Goal: Transaction & Acquisition: Purchase product/service

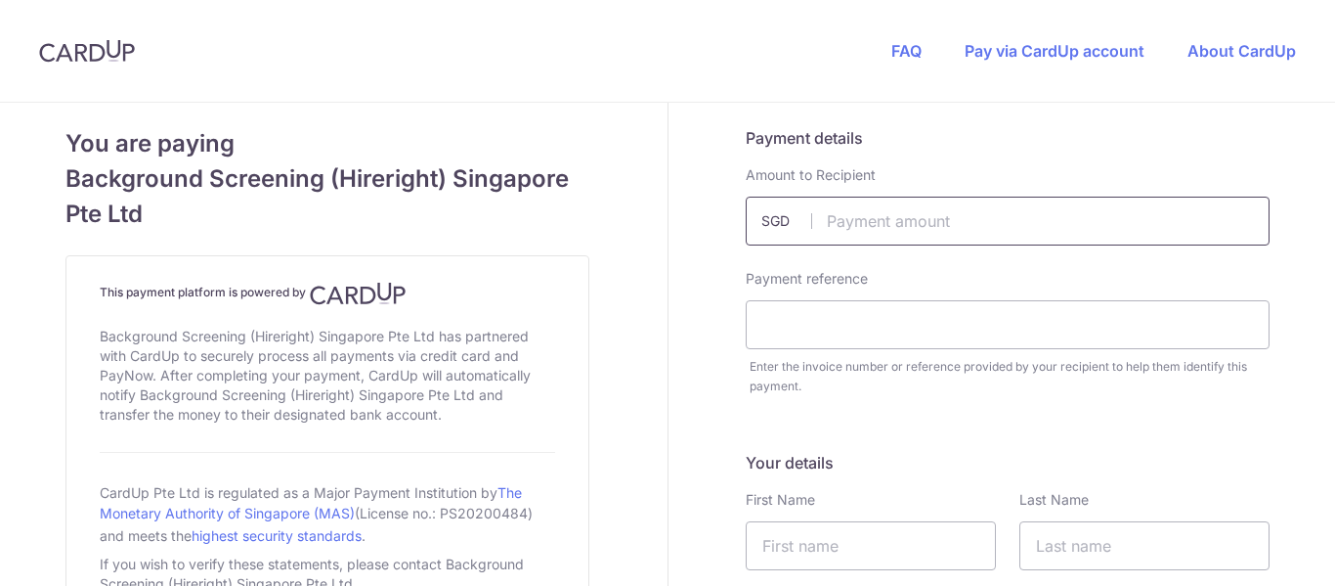
scroll to position [98, 0]
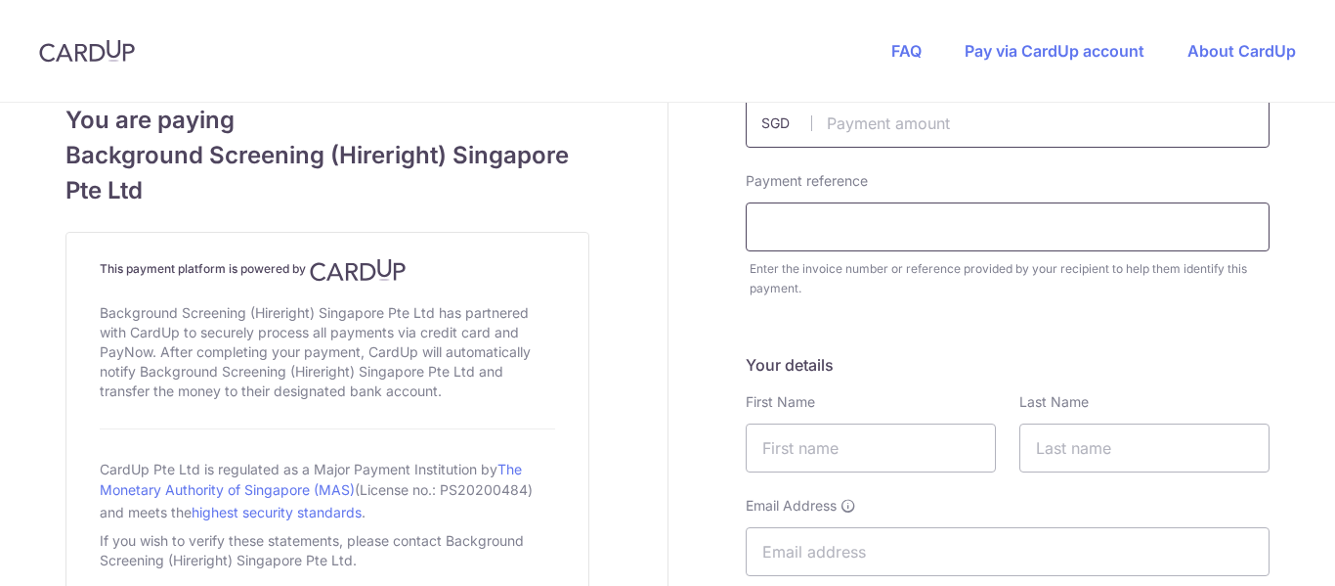
click at [900, 230] on input "text" at bounding box center [1008, 226] width 524 height 49
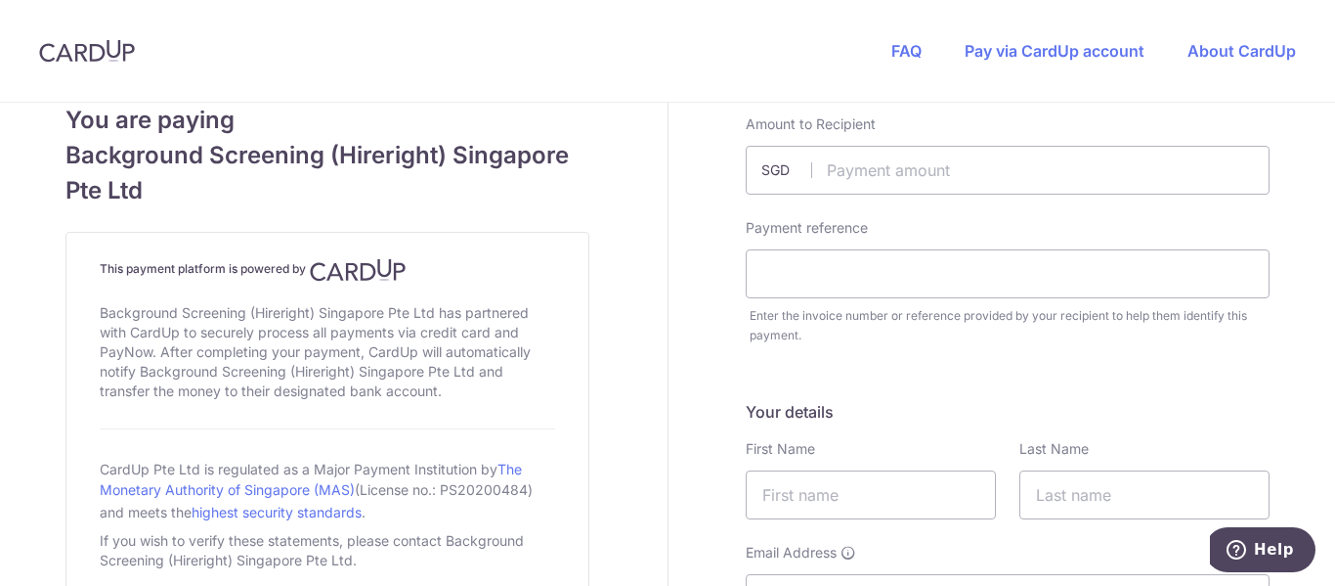
scroll to position [0, 0]
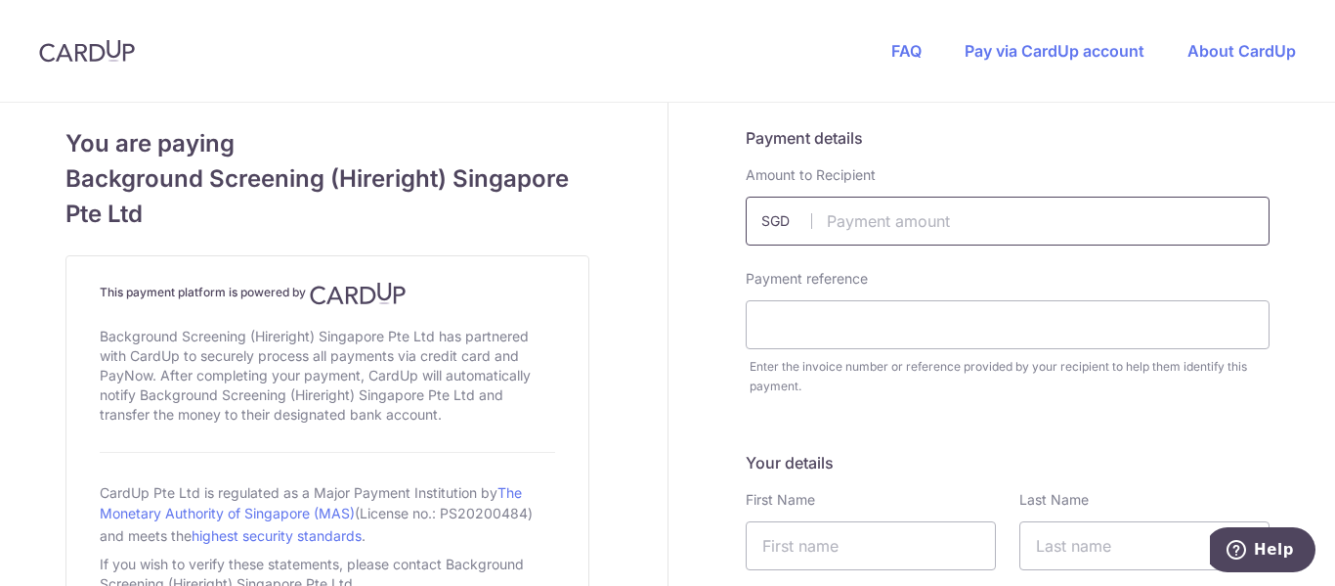
click at [1059, 219] on input "text" at bounding box center [1008, 221] width 524 height 49
type input "1235.45"
click at [979, 326] on input "text" at bounding box center [1008, 324] width 524 height 49
click at [888, 320] on input "text" at bounding box center [1008, 324] width 524 height 49
paste input "A0014498"
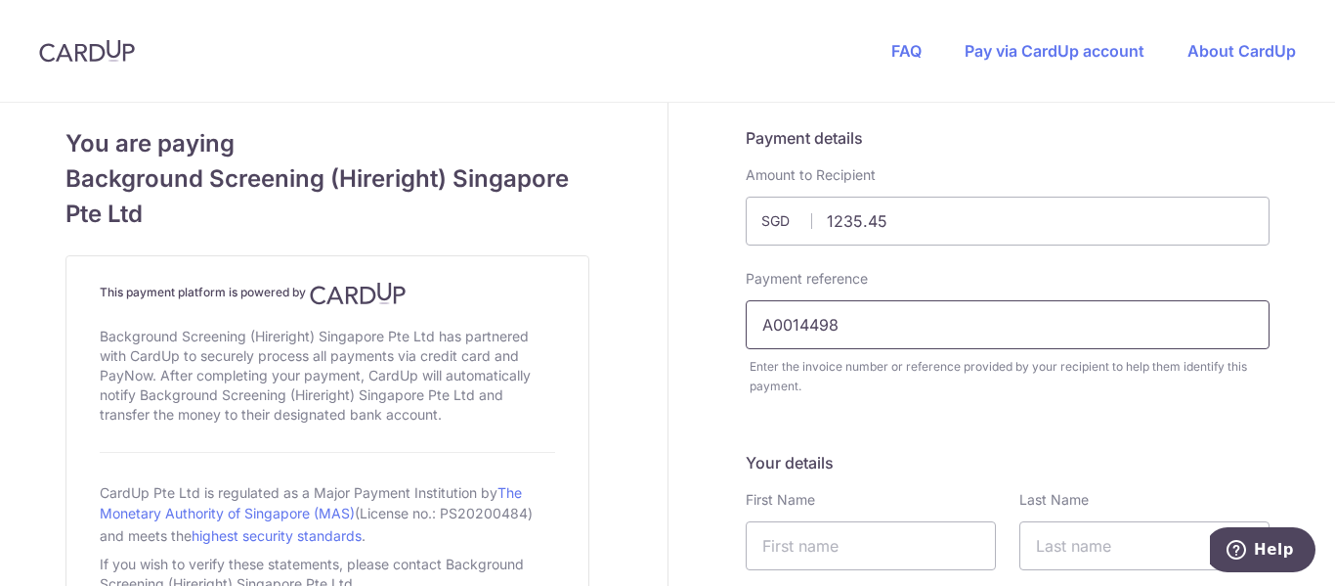
type input "A0014498"
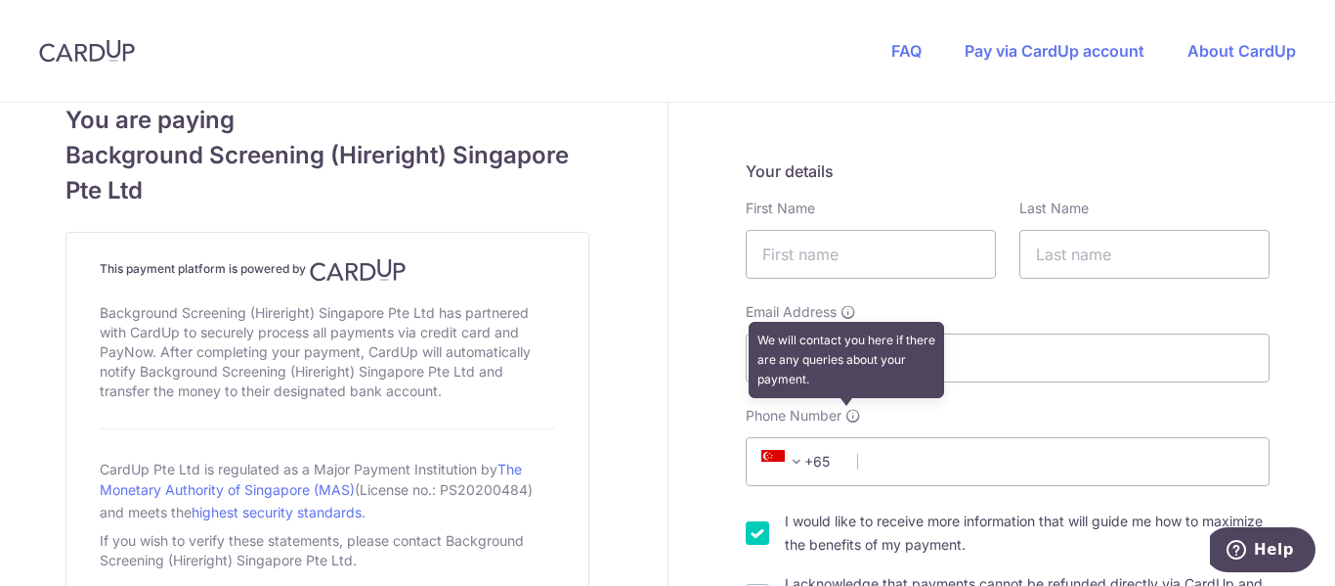
scroll to position [293, 0]
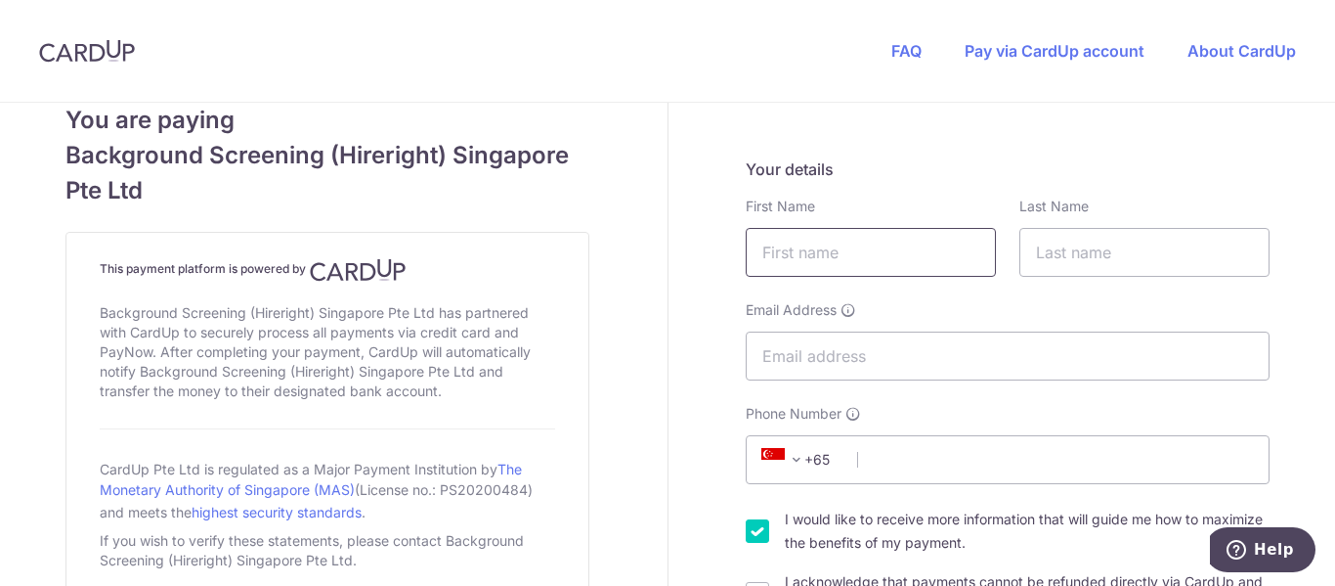
click at [823, 247] on input "text" at bounding box center [871, 252] width 250 height 49
click at [798, 232] on input "text" at bounding box center [871, 252] width 250 height 49
click at [1036, 355] on input "Email Address" at bounding box center [1008, 355] width 524 height 49
paste input "[PERSON_NAME][EMAIL_ADDRESS][DOMAIN_NAME]"
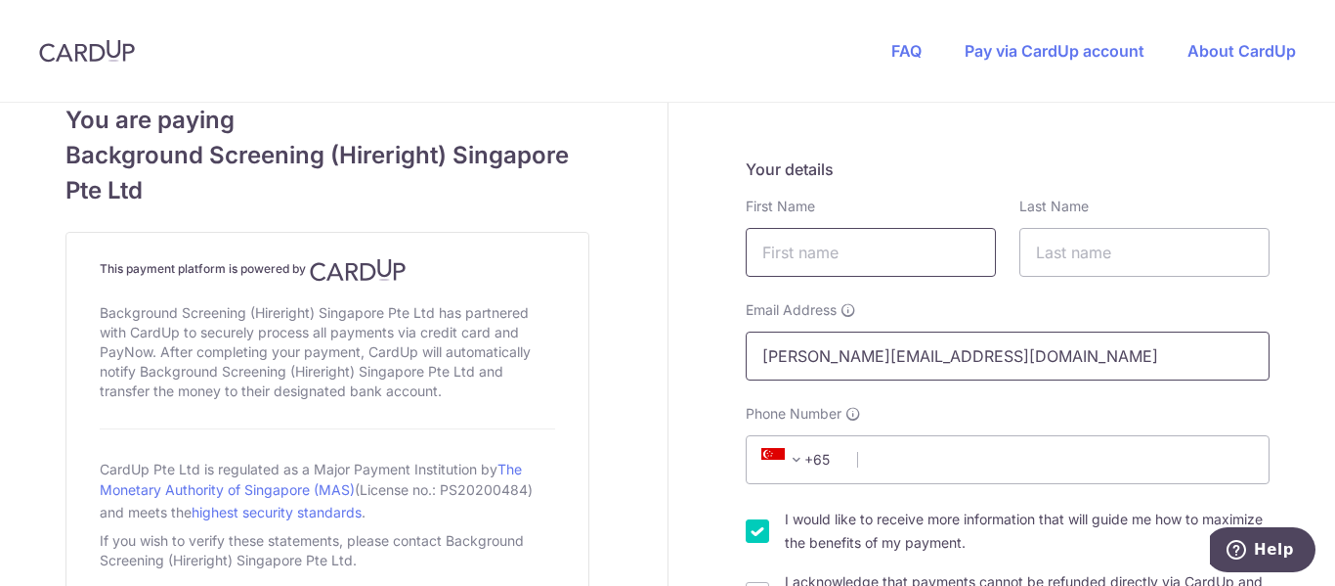
type input "[PERSON_NAME][EMAIL_ADDRESS][DOMAIN_NAME]"
click at [766, 254] on input "text" at bounding box center [871, 252] width 250 height 49
type input "T"
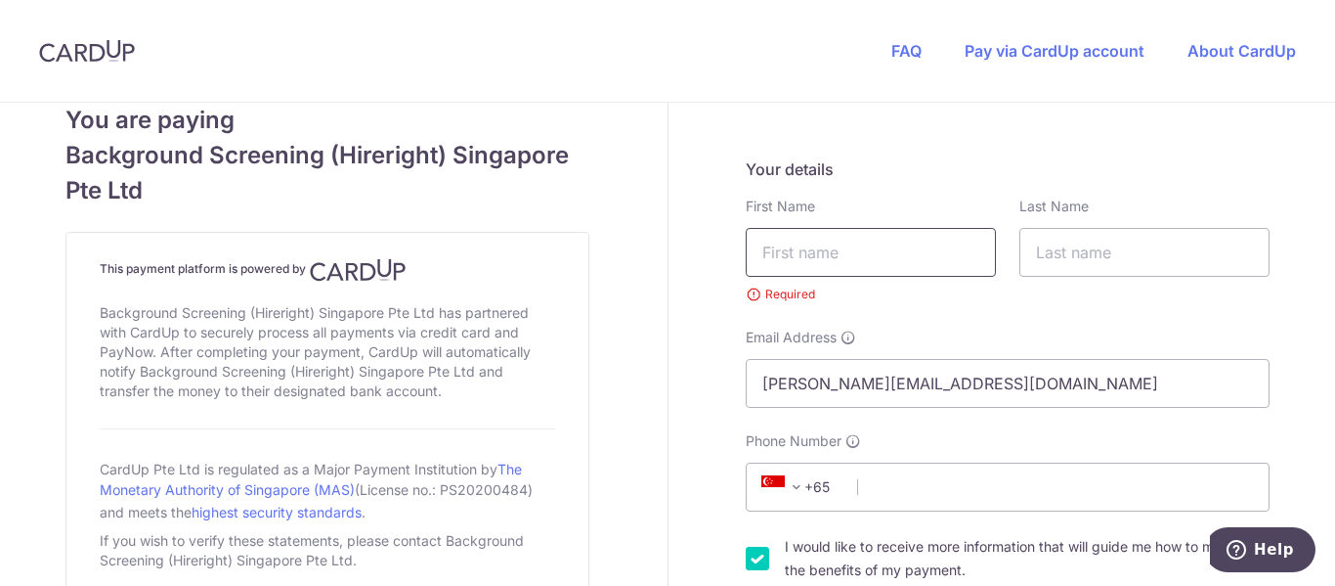
click at [805, 243] on input "text" at bounding box center [871, 252] width 250 height 49
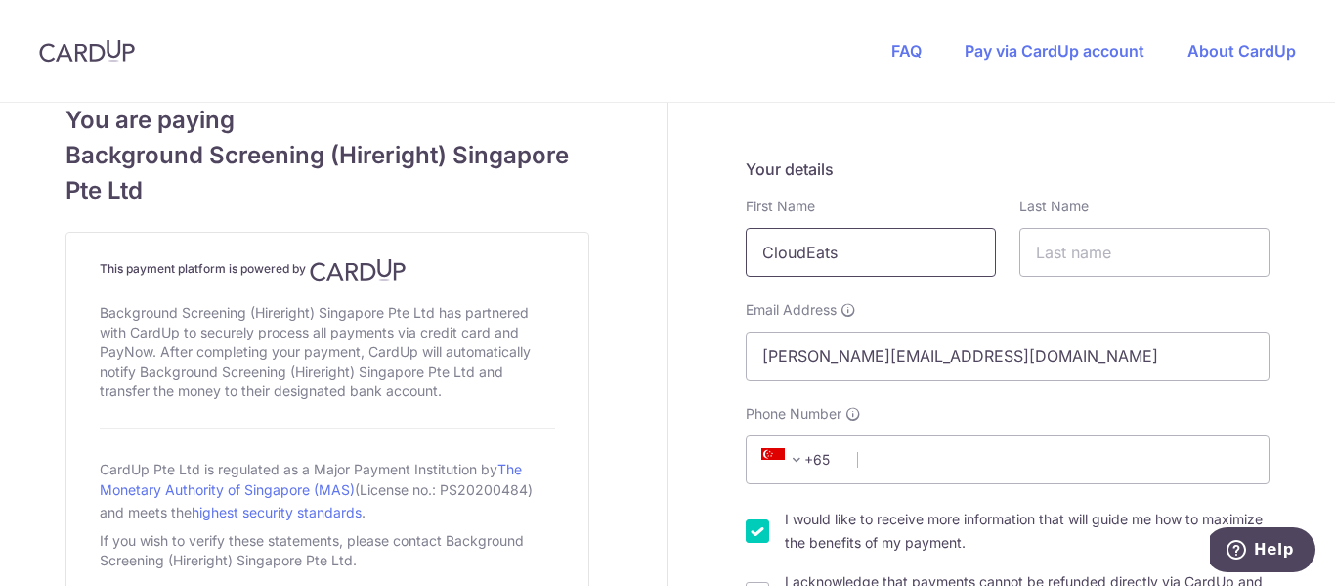
type input "CloudEats"
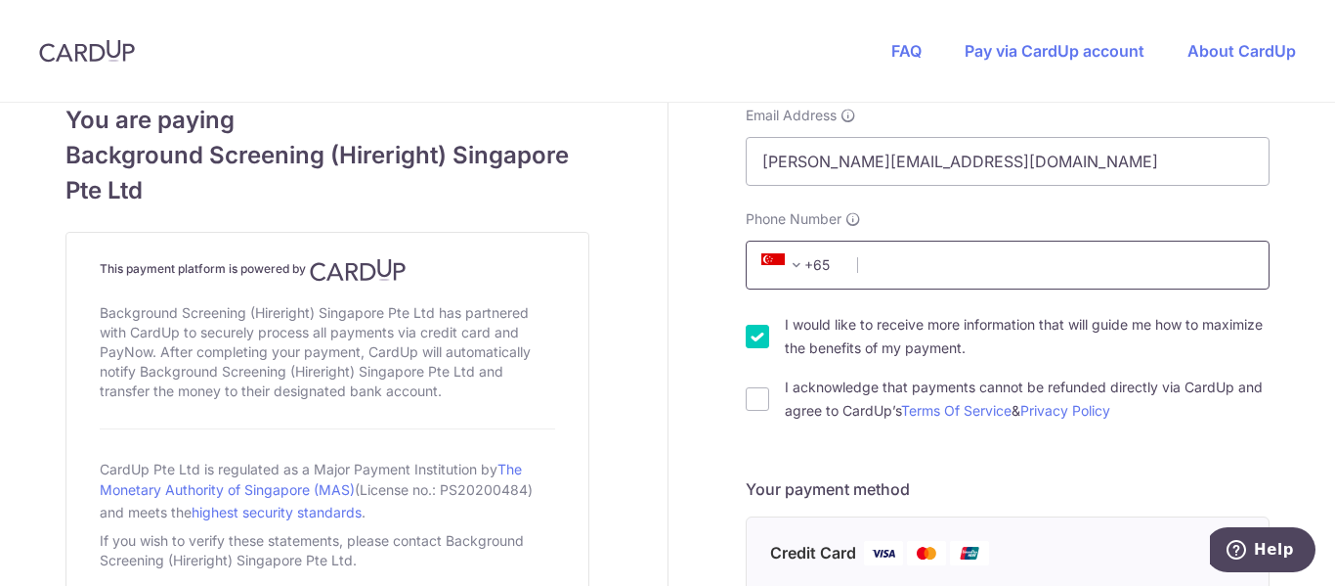
scroll to position [489, 0]
type input "Pte. Ltd."
click at [769, 271] on icon at bounding box center [773, 263] width 23 height 23
click at [789, 266] on span at bounding box center [796, 263] width 23 height 23
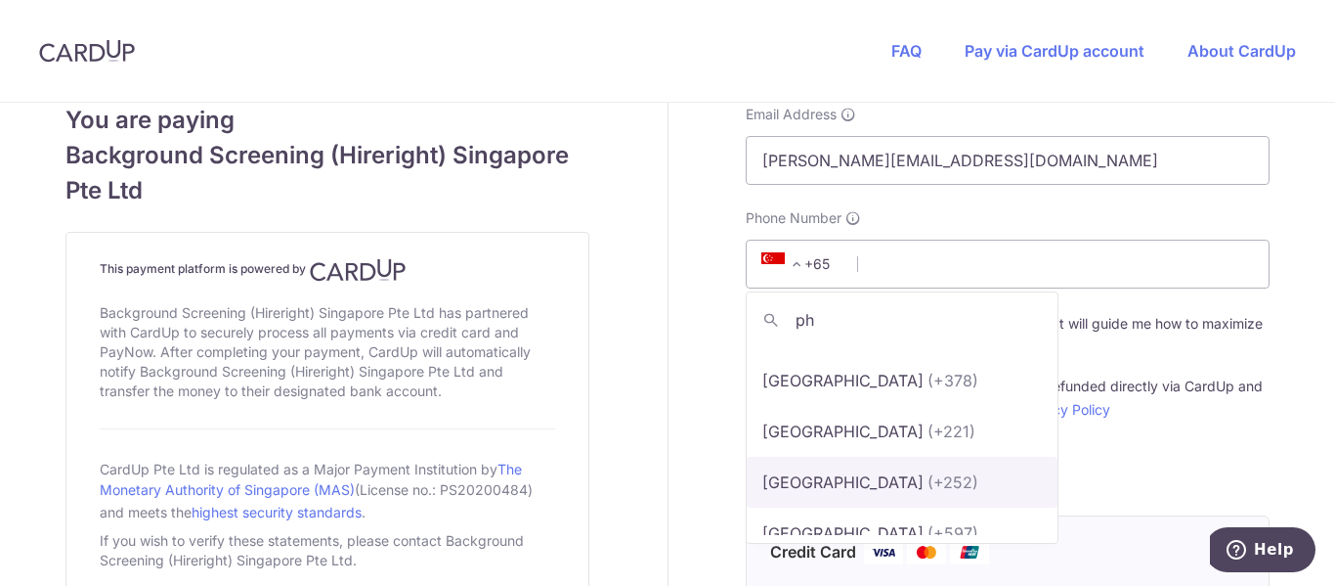
scroll to position [0, 0]
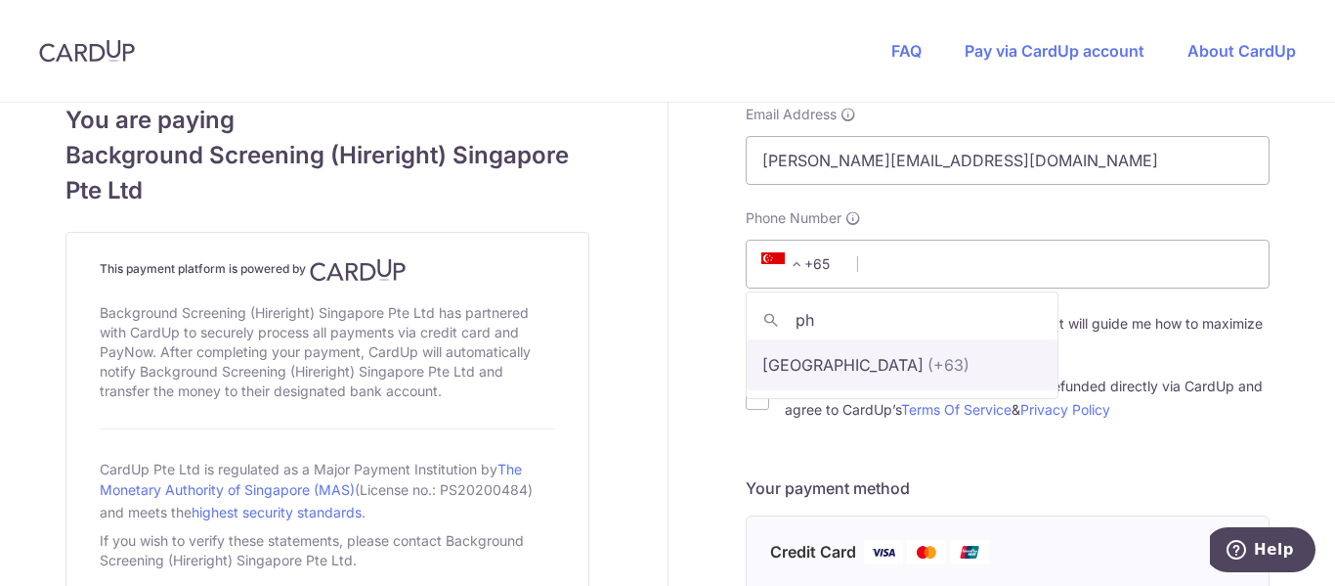
type input "ph"
select select "178"
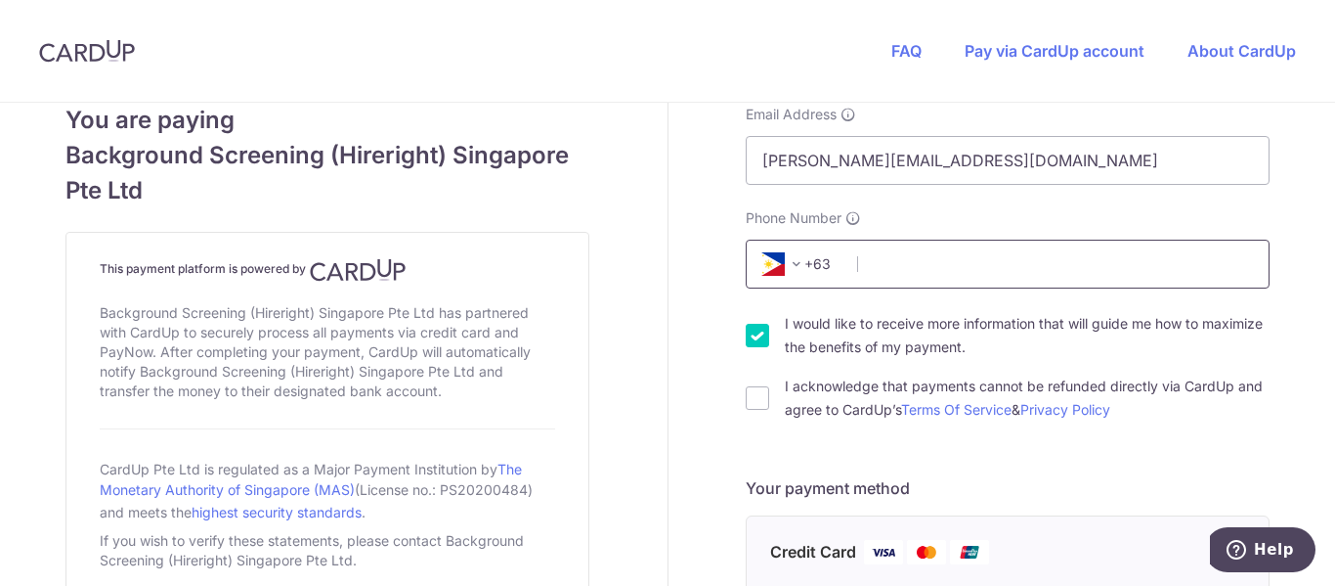
click at [907, 265] on input "Phone Number" at bounding box center [1008, 264] width 524 height 49
type input "9950346120"
click at [697, 423] on div "Payment details Amount to Recipient 1235.45 SGD Payment reference A0014498 Ente…" at bounding box center [1008, 516] width 679 height 1805
click at [746, 399] on input "I acknowledge that payments cannot be refunded directly via CardUp and agree to…" at bounding box center [757, 397] width 23 height 23
checkbox input "true"
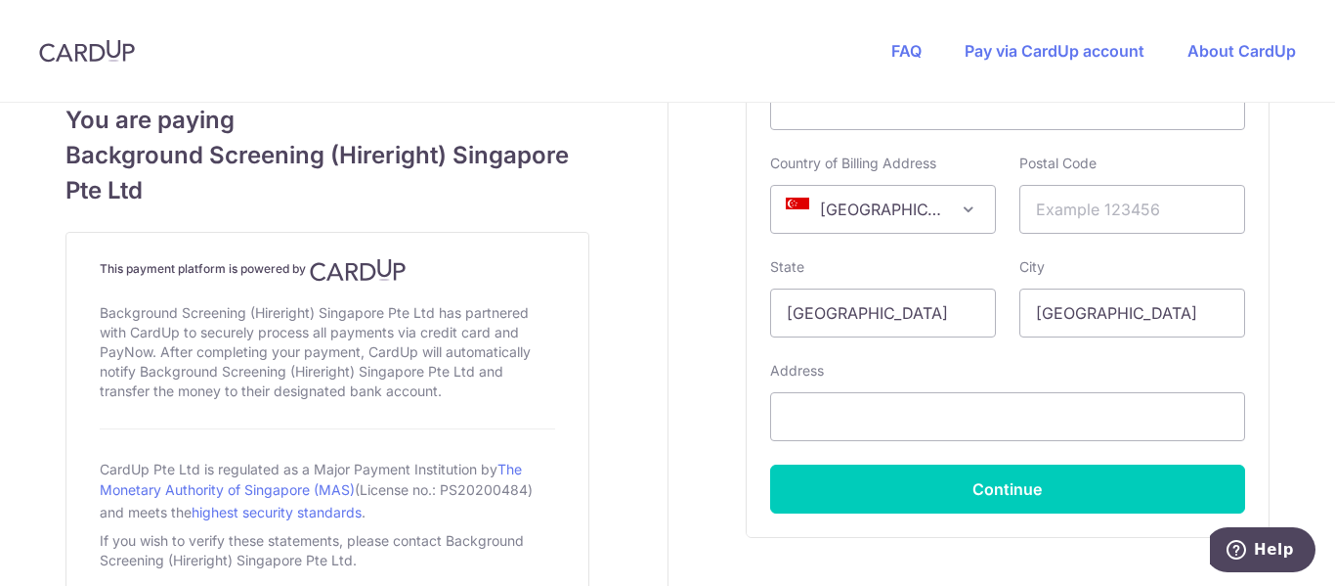
scroll to position [1075, 0]
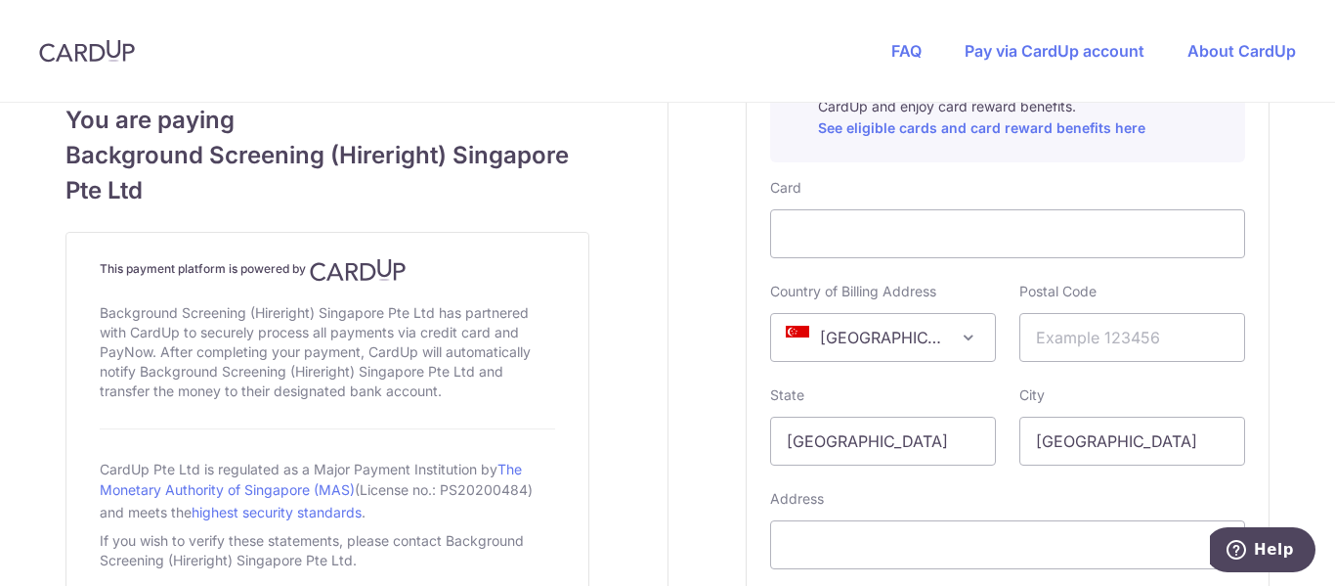
click at [947, 346] on span "[GEOGRAPHIC_DATA]" at bounding box center [883, 337] width 224 height 47
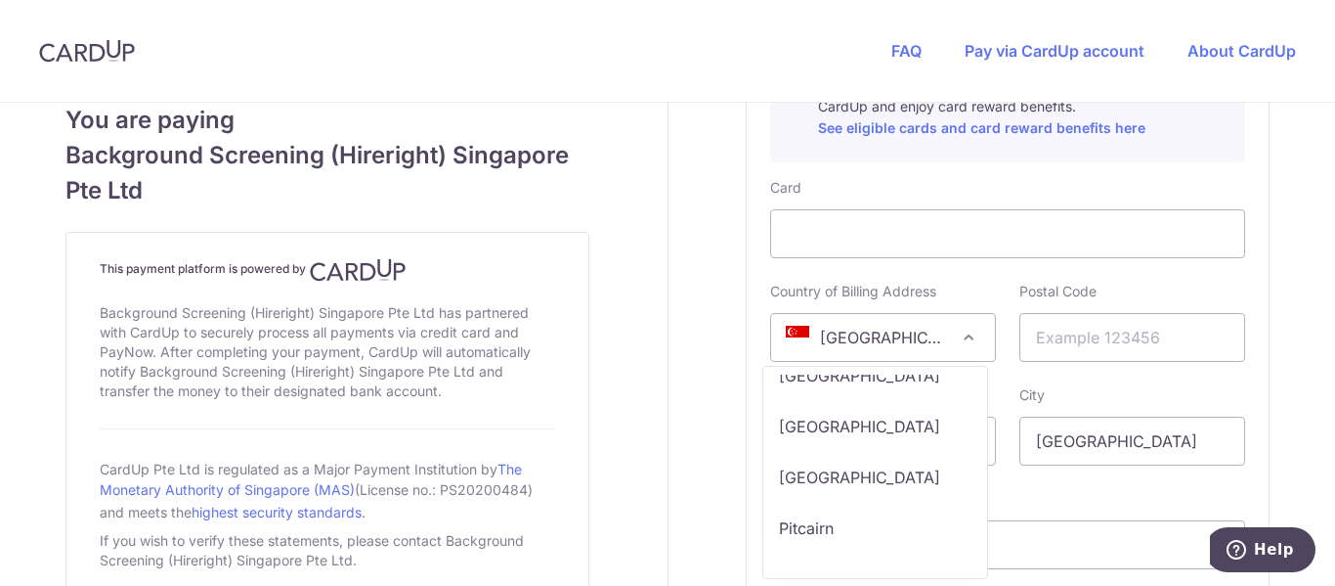
scroll to position [8963, 0]
select select "PH"
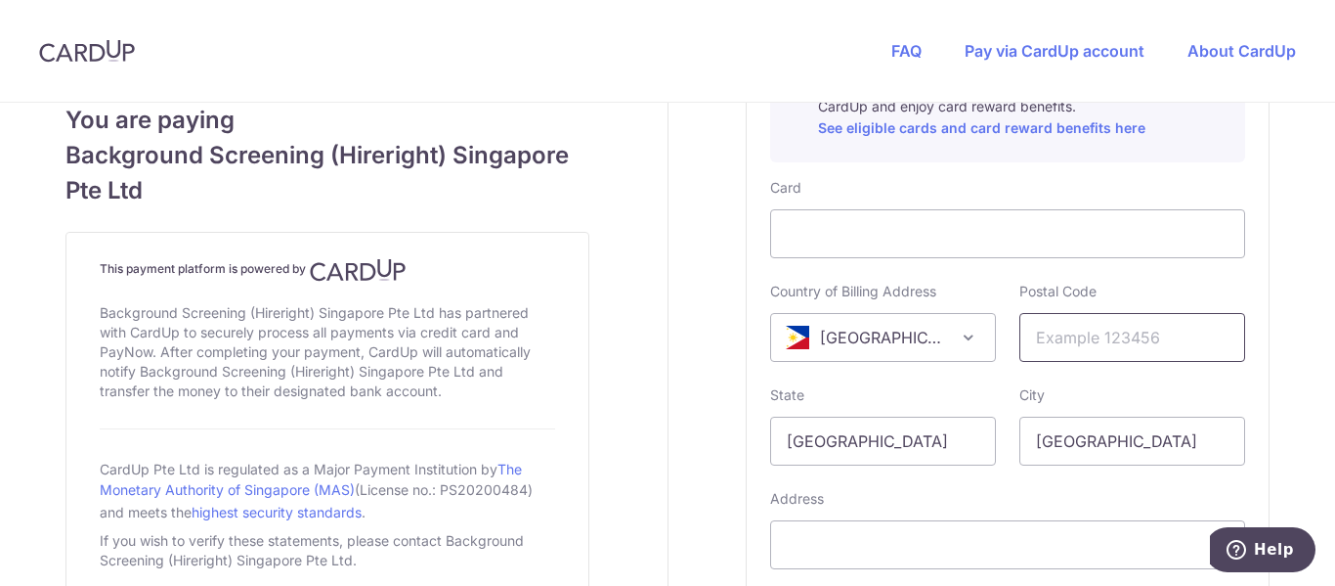
click at [1167, 343] on input "text" at bounding box center [1133, 337] width 226 height 49
click at [1097, 344] on input "text" at bounding box center [1133, 337] width 226 height 49
paste input "1634"
type input "1634"
click at [1253, 293] on div "Card Details Secure 256-bit SSL Pay with your credit card for this and other pa…" at bounding box center [1008, 333] width 522 height 664
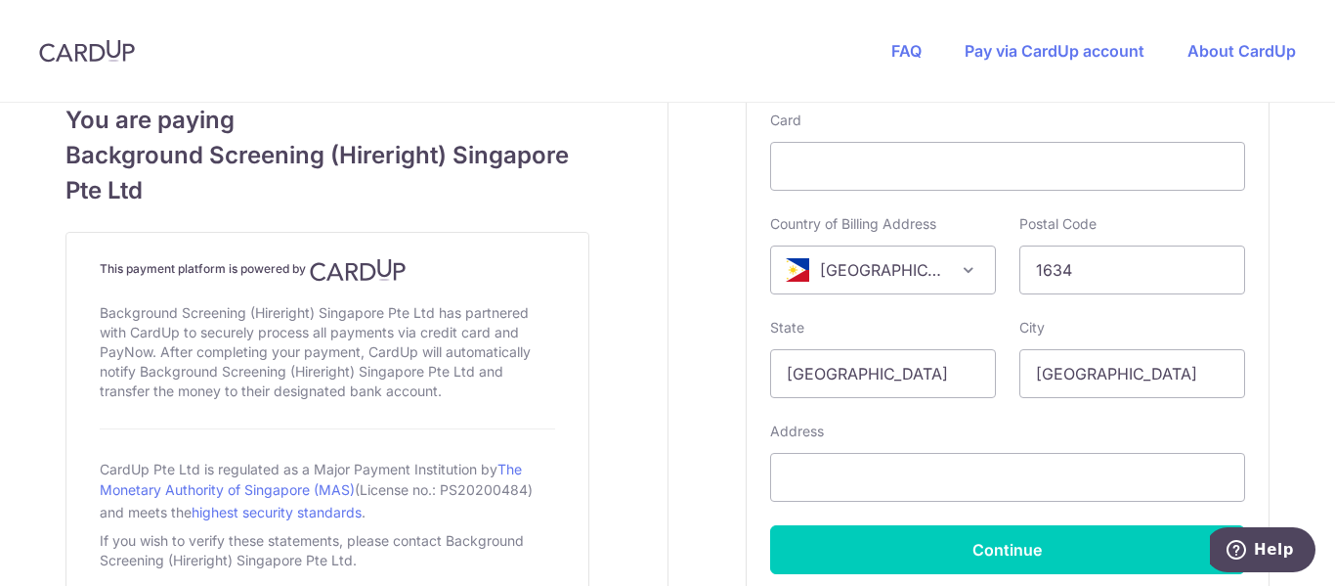
scroll to position [1173, 0]
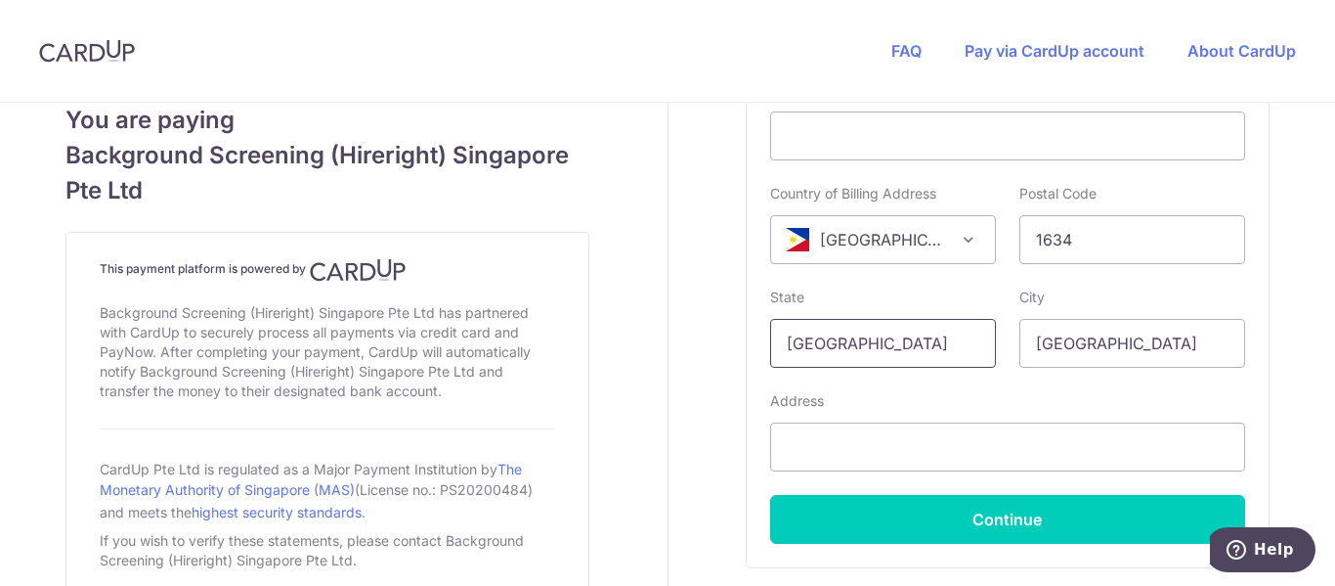
click at [945, 353] on input "[GEOGRAPHIC_DATA]" at bounding box center [883, 343] width 226 height 49
type input "[GEOGRAPHIC_DATA]"
click at [1136, 326] on input "[GEOGRAPHIC_DATA]" at bounding box center [1133, 343] width 226 height 49
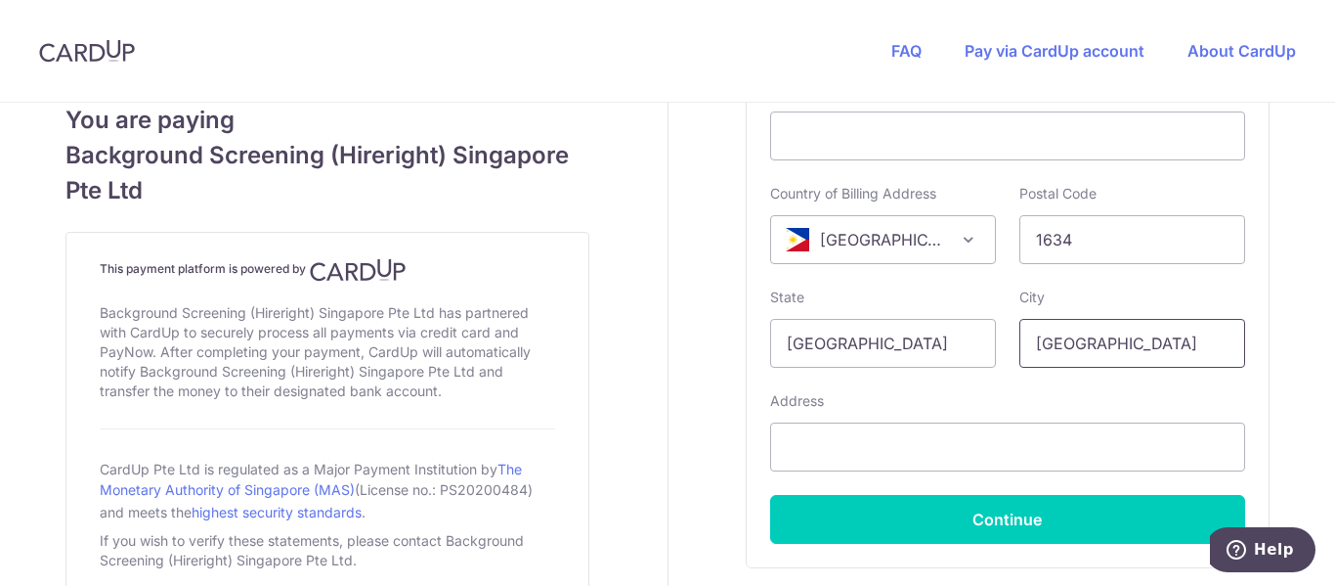
click at [1134, 339] on input "[GEOGRAPHIC_DATA]" at bounding box center [1133, 343] width 226 height 49
type input "Taguig"
click at [894, 338] on input "[GEOGRAPHIC_DATA]" at bounding box center [883, 343] width 226 height 49
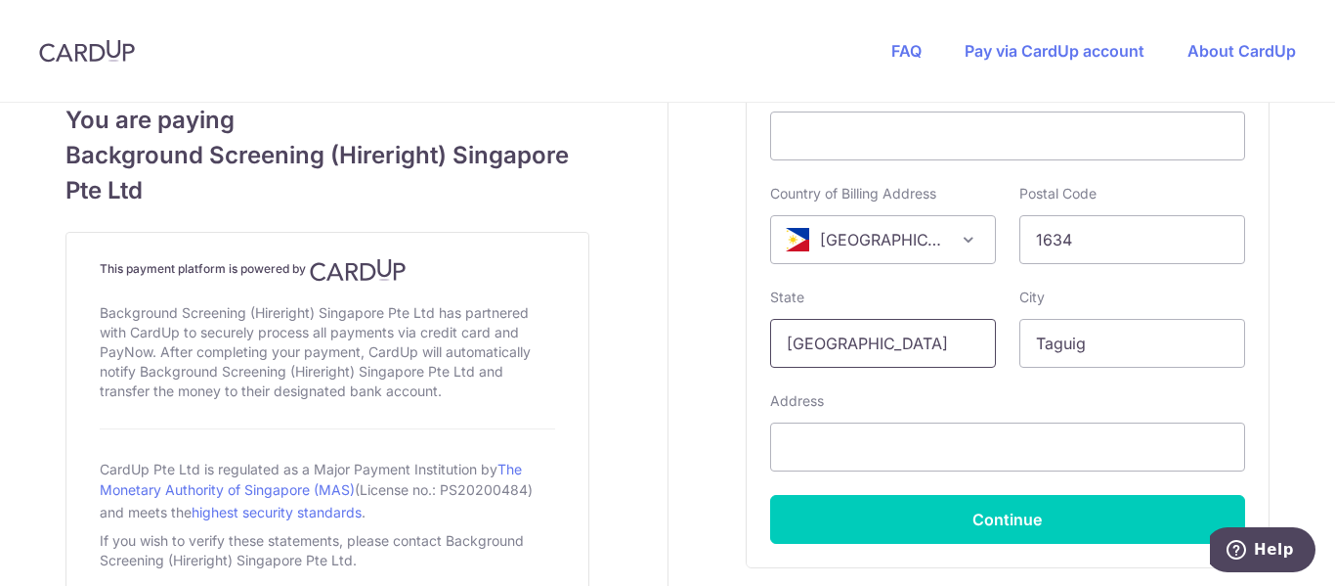
click at [894, 338] on input "[GEOGRAPHIC_DATA]" at bounding box center [883, 343] width 226 height 49
type input "[GEOGRAPHIC_DATA]"
click at [811, 451] on input "text" at bounding box center [1007, 446] width 475 height 49
paste input "The Brilliance center BGC 1634"
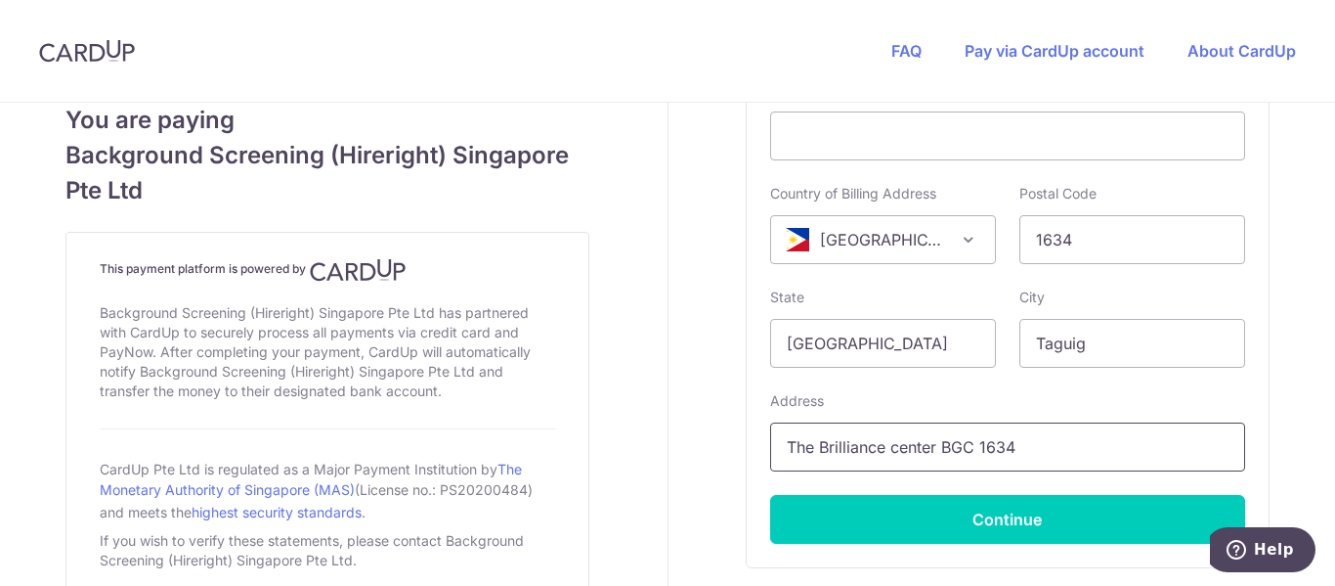
type input "The Brilliance center BGC 1634"
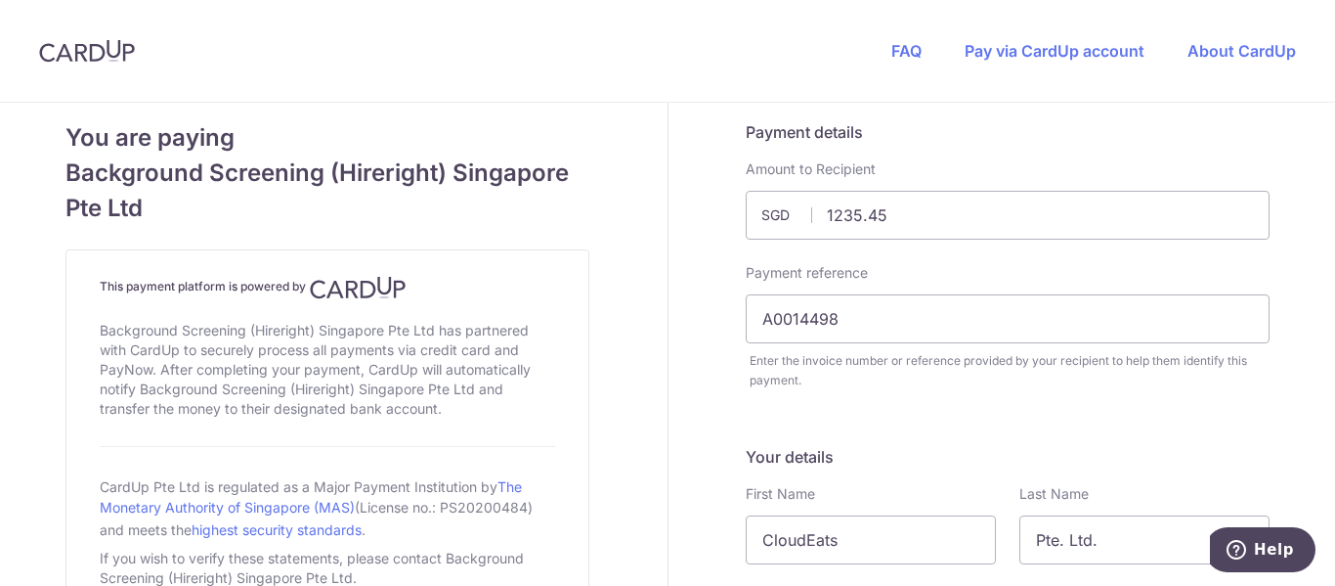
scroll to position [0, 0]
